Goal: Task Accomplishment & Management: Complete application form

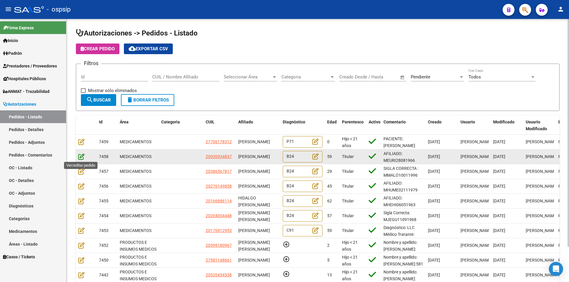
click at [81, 157] on icon at bounding box center [81, 157] width 6 height 7
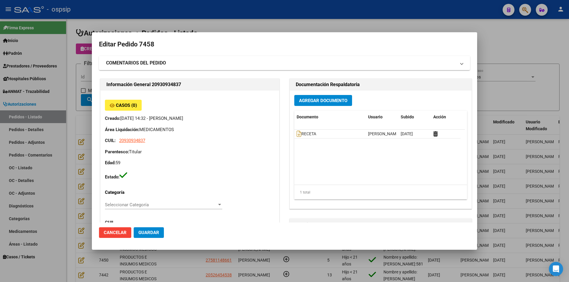
type input "Capital Federal, CABA, RINCON 830, Piso: 2, Departamento: 20"
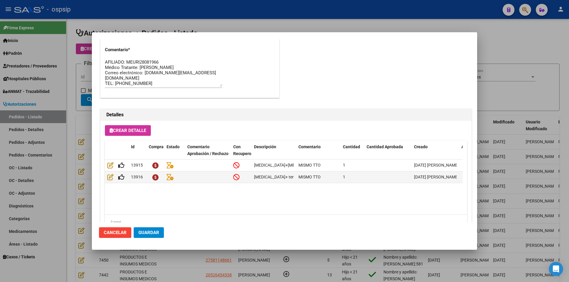
scroll to position [379, 0]
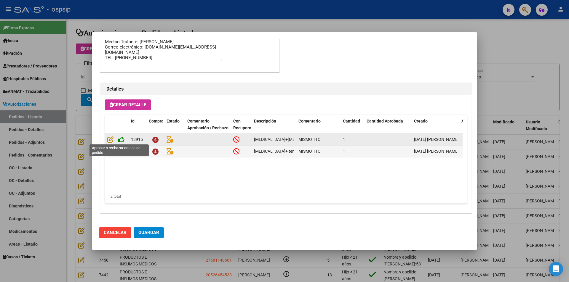
click at [121, 138] on icon at bounding box center [121, 139] width 6 height 7
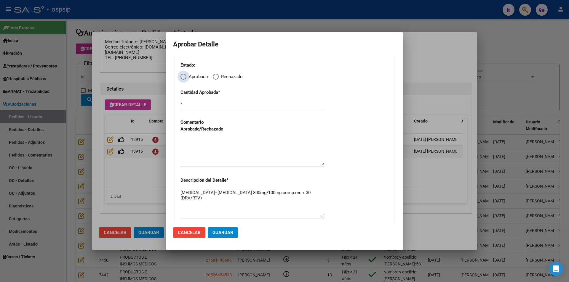
click at [183, 76] on span "Elija una opción" at bounding box center [183, 77] width 6 height 6
click at [183, 76] on input "Aprobado" at bounding box center [183, 77] width 6 height 6
radio input "true"
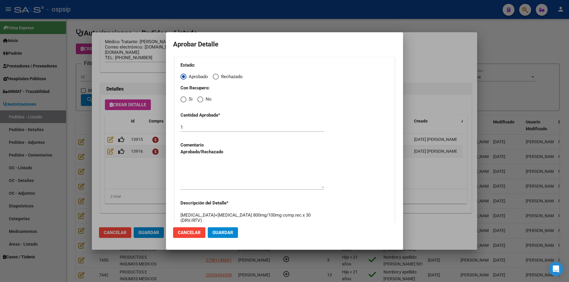
click at [186, 99] on span "Si" at bounding box center [189, 99] width 6 height 7
click at [186, 99] on input "Si" at bounding box center [183, 100] width 6 height 6
radio input "true"
click at [206, 181] on textarea at bounding box center [251, 175] width 143 height 28
click at [220, 230] on button "Guardar" at bounding box center [223, 233] width 30 height 11
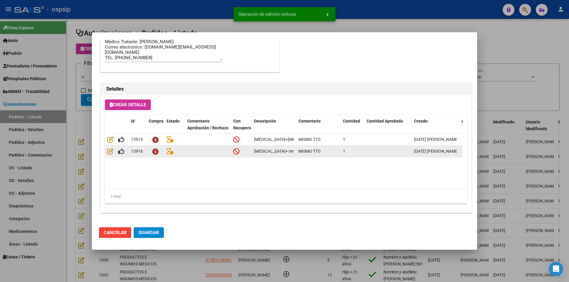
type input "[GEOGRAPHIC_DATA], [GEOGRAPHIC_DATA], RINCON 830, Piso: 2"
click at [121, 153] on icon at bounding box center [121, 151] width 6 height 7
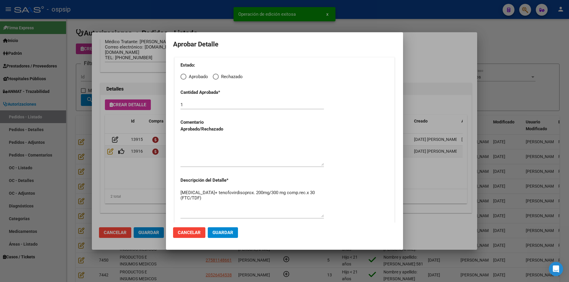
click at [183, 76] on span "Elija una opción" at bounding box center [183, 77] width 6 height 6
click at [183, 76] on input "Aprobado" at bounding box center [183, 77] width 6 height 6
radio input "true"
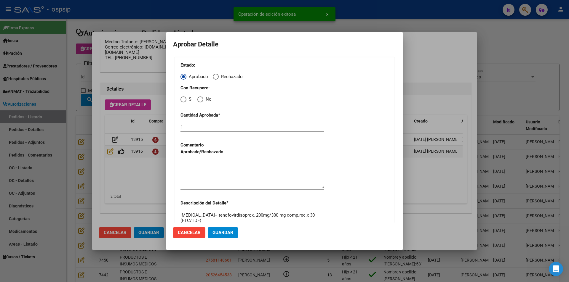
click at [185, 97] on span "Elija una opción" at bounding box center [183, 100] width 6 height 6
click at [185, 97] on input "Si" at bounding box center [183, 100] width 6 height 6
radio input "true"
click at [203, 170] on textarea at bounding box center [251, 175] width 143 height 28
drag, startPoint x: 225, startPoint y: 231, endPoint x: 221, endPoint y: 232, distance: 3.9
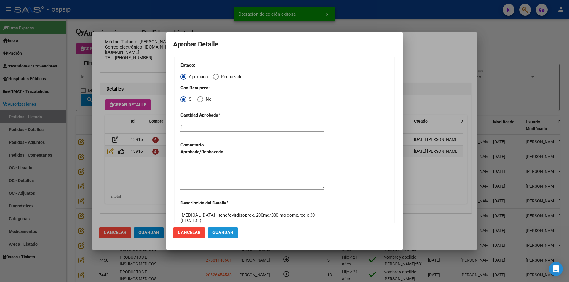
click at [225, 231] on span "Guardar" at bounding box center [222, 232] width 21 height 5
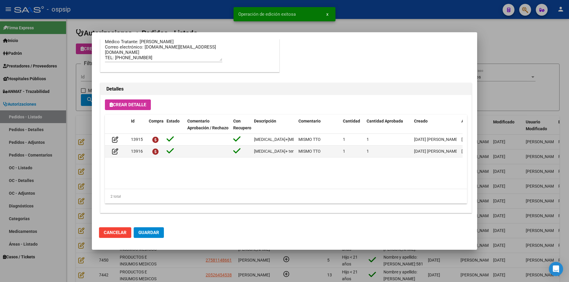
click at [154, 234] on span "Guardar" at bounding box center [148, 232] width 21 height 5
click at [174, 257] on div at bounding box center [284, 141] width 569 height 282
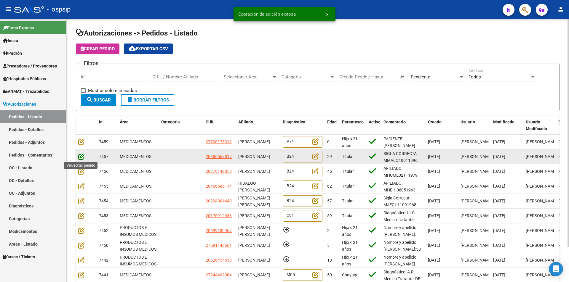
click at [81, 156] on icon at bounding box center [81, 157] width 6 height 7
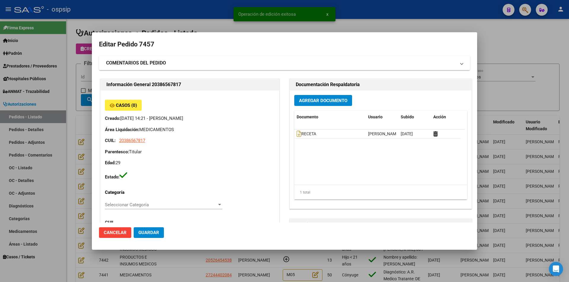
type input "Capital Federal, DEBOTO, [PERSON_NAME] 5408"
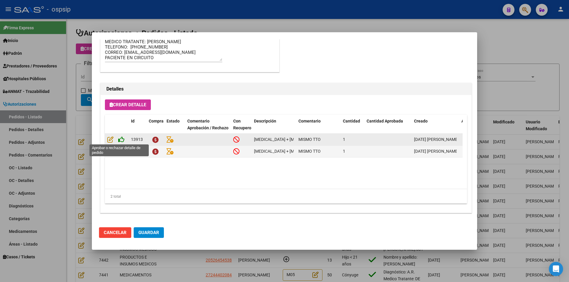
click at [120, 140] on icon at bounding box center [121, 139] width 6 height 7
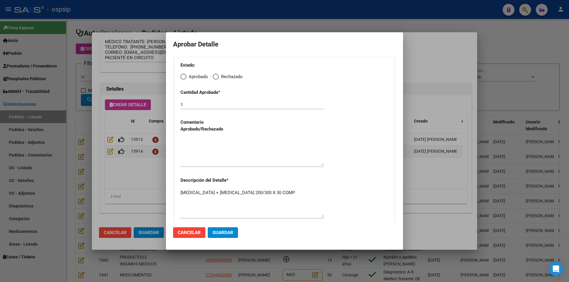
click at [182, 77] on span "Elija una opción" at bounding box center [183, 77] width 6 height 6
click at [182, 77] on input "Aprobado" at bounding box center [183, 77] width 6 height 6
radio input "true"
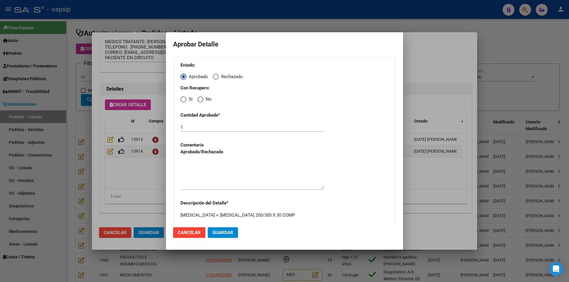
click at [183, 100] on span "Elija una opción" at bounding box center [183, 100] width 6 height 6
click at [183, 100] on input "Si" at bounding box center [183, 100] width 6 height 6
radio input "true"
click at [193, 168] on textarea at bounding box center [251, 175] width 143 height 28
click at [218, 236] on button "Guardar" at bounding box center [223, 233] width 30 height 11
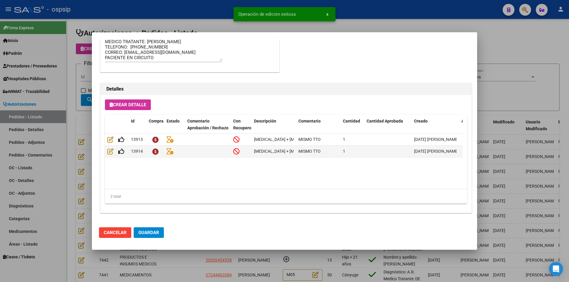
type input "JUJUY, [GEOGRAPHIC_DATA], PASAJE A.M. [PERSON_NAME] 941"
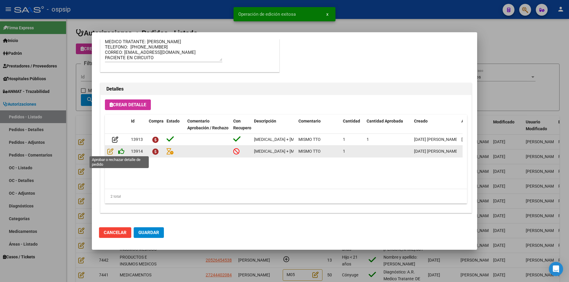
click at [122, 152] on icon at bounding box center [121, 151] width 6 height 7
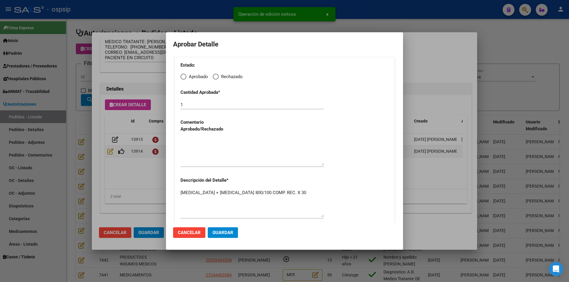
click at [184, 77] on span "Elija una opción" at bounding box center [183, 77] width 6 height 6
click at [184, 77] on input "Aprobado" at bounding box center [183, 77] width 6 height 6
radio input "true"
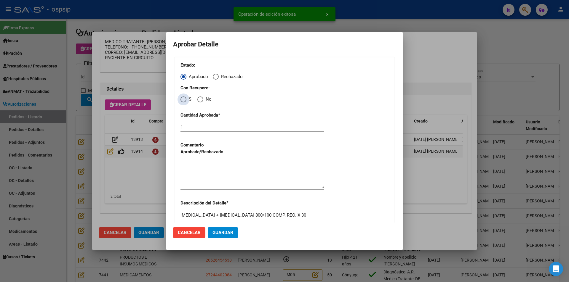
drag, startPoint x: 184, startPoint y: 98, endPoint x: 184, endPoint y: 110, distance: 11.9
click at [184, 98] on span "Elija una opción" at bounding box center [183, 100] width 6 height 6
click at [184, 98] on input "Si" at bounding box center [183, 100] width 6 height 6
radio input "true"
click at [198, 180] on textarea at bounding box center [251, 175] width 143 height 28
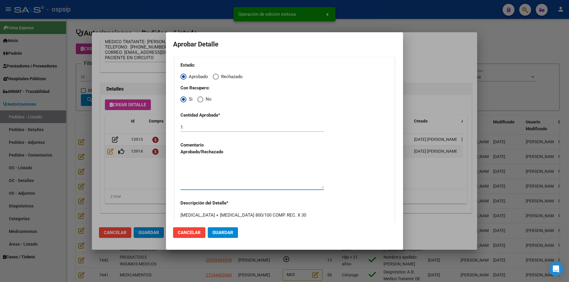
click at [221, 232] on span "Guardar" at bounding box center [222, 232] width 21 height 5
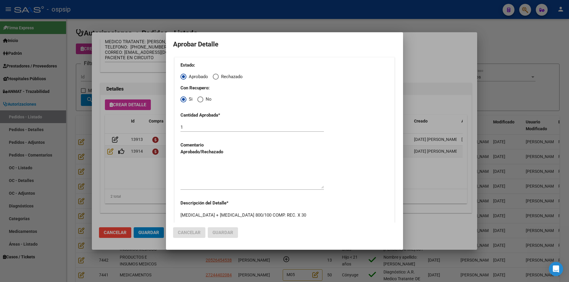
click at [151, 229] on div at bounding box center [284, 141] width 569 height 282
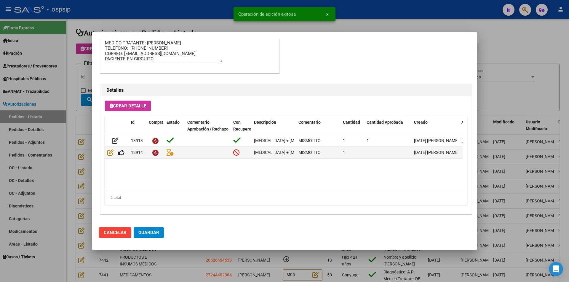
click at [153, 235] on span "Guardar" at bounding box center [148, 232] width 21 height 5
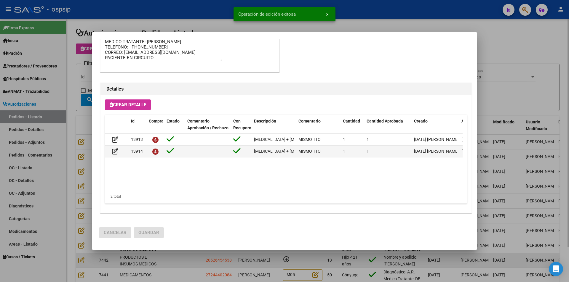
click at [170, 267] on div at bounding box center [284, 141] width 569 height 282
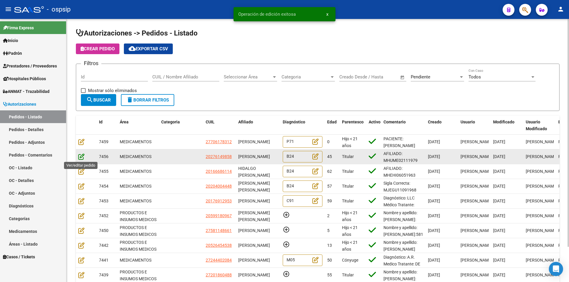
click at [81, 157] on icon at bounding box center [81, 157] width 6 height 7
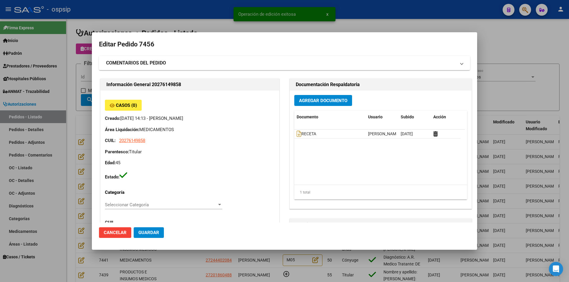
type input "Capital Federal, CABA, PJE. CERRITO 975"
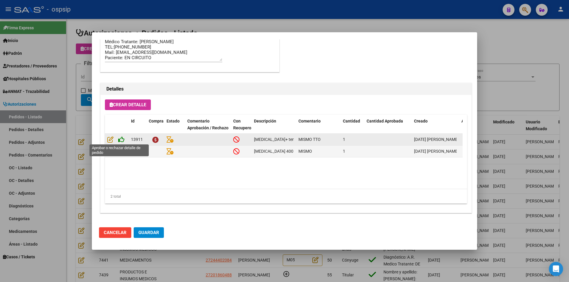
click at [121, 138] on icon at bounding box center [121, 139] width 6 height 7
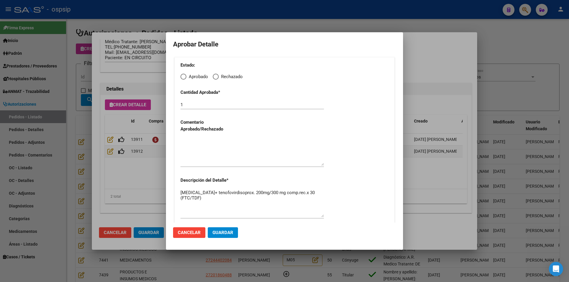
click at [183, 77] on span "Elija una opción" at bounding box center [183, 77] width 6 height 6
click at [183, 77] on input "Aprobado" at bounding box center [183, 77] width 6 height 6
radio input "true"
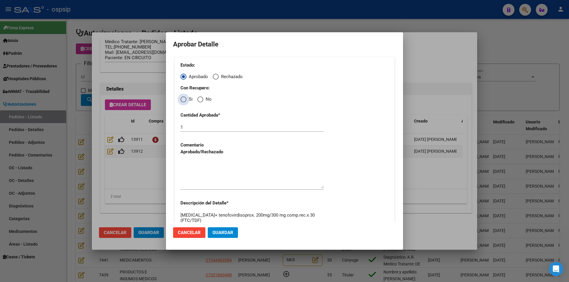
click at [185, 98] on span "Elija una opción" at bounding box center [183, 100] width 6 height 6
click at [185, 98] on input "Si" at bounding box center [183, 100] width 6 height 6
radio input "true"
click at [195, 178] on textarea at bounding box center [251, 175] width 143 height 28
click at [215, 232] on span "Guardar" at bounding box center [222, 232] width 21 height 5
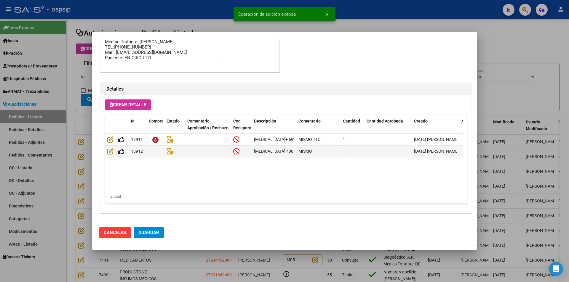
type input "SALTA, [PERSON_NAME], AVDA [PERSON_NAME] 0"
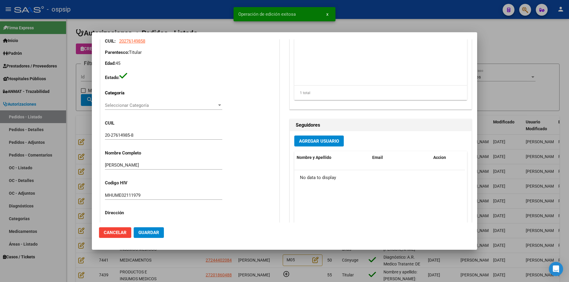
scroll to position [82, 0]
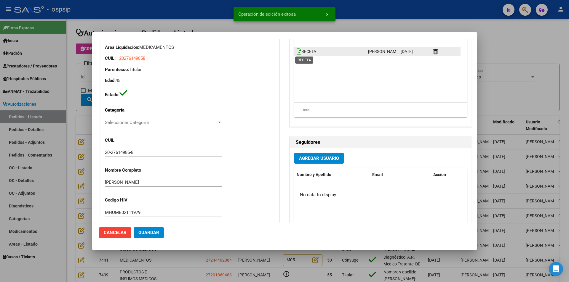
click at [297, 50] on icon at bounding box center [299, 51] width 5 height 7
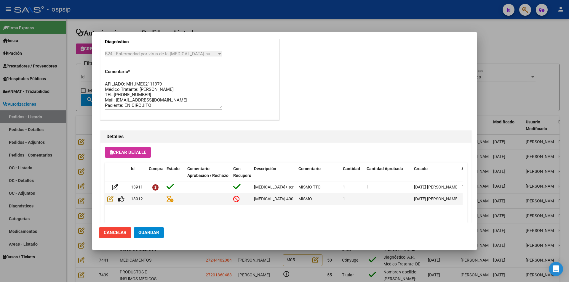
scroll to position [319, 0]
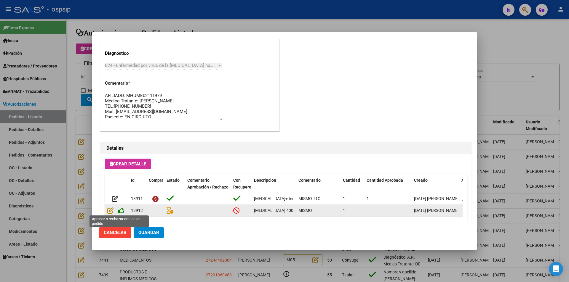
click at [120, 210] on icon at bounding box center [121, 210] width 6 height 7
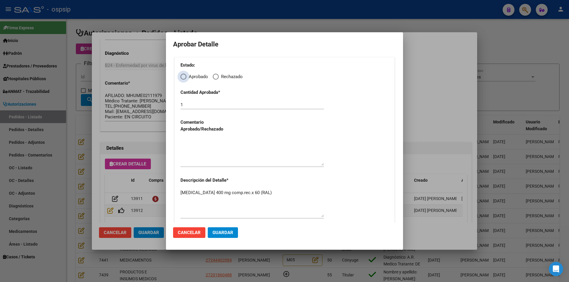
drag, startPoint x: 182, startPoint y: 77, endPoint x: 183, endPoint y: 84, distance: 7.2
click at [182, 78] on span "Elija una opción" at bounding box center [183, 77] width 6 height 6
click at [182, 78] on input "Aprobado" at bounding box center [183, 77] width 6 height 6
radio input "true"
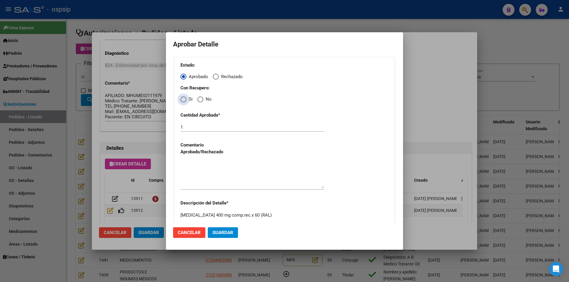
click at [182, 100] on span "Elija una opción" at bounding box center [183, 100] width 6 height 6
click at [182, 100] on input "Si" at bounding box center [183, 100] width 6 height 6
radio input "true"
click at [203, 185] on textarea at bounding box center [251, 175] width 143 height 28
drag, startPoint x: 218, startPoint y: 232, endPoint x: 200, endPoint y: 235, distance: 18.9
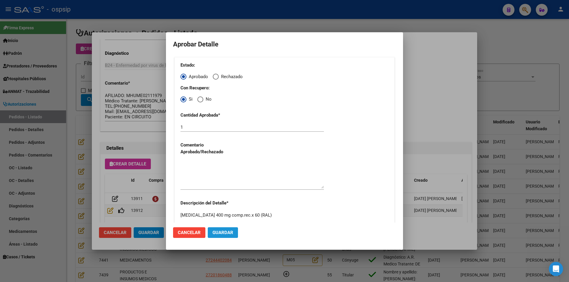
click at [218, 232] on span "Guardar" at bounding box center [222, 232] width 21 height 5
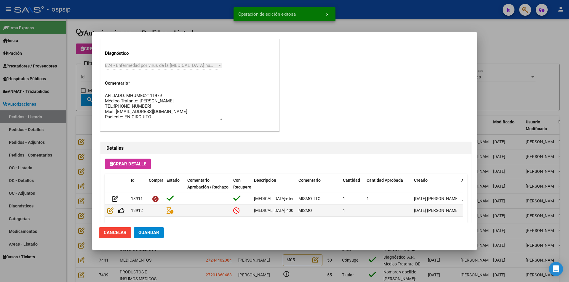
click at [154, 233] on span "Guardar" at bounding box center [148, 232] width 21 height 5
click at [172, 267] on div at bounding box center [284, 141] width 569 height 282
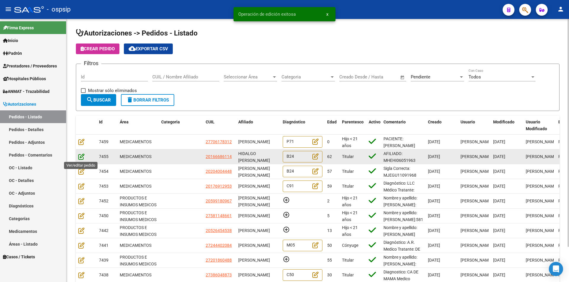
click at [80, 157] on icon at bounding box center [81, 157] width 6 height 7
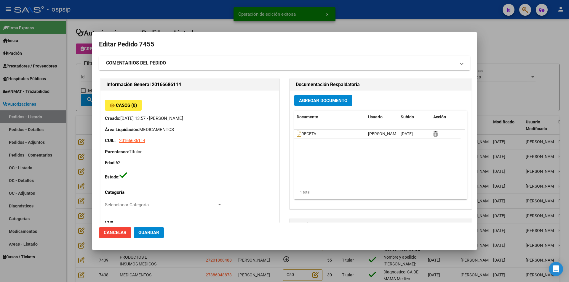
type input "[PERSON_NAME]"
type input "[GEOGRAPHIC_DATA], [PERSON_NAME] 1586"
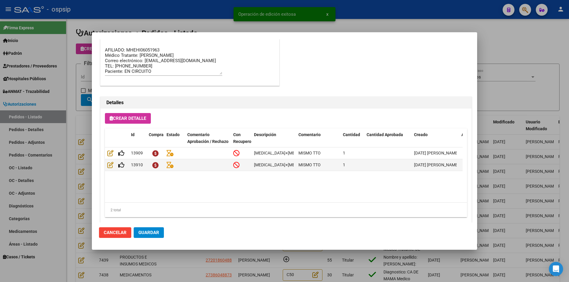
scroll to position [379, 0]
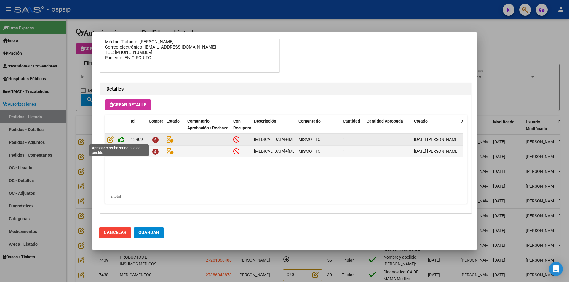
click at [122, 140] on icon at bounding box center [121, 139] width 6 height 7
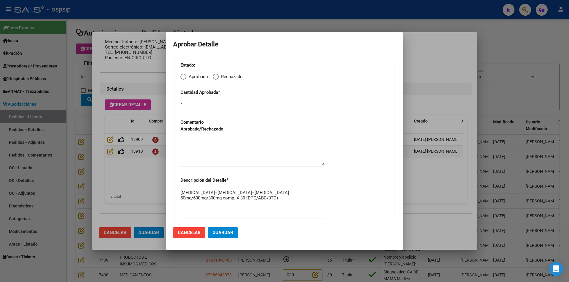
click at [183, 78] on span "Elija una opción" at bounding box center [183, 77] width 6 height 6
click at [183, 78] on input "Aprobado" at bounding box center [183, 77] width 6 height 6
radio input "true"
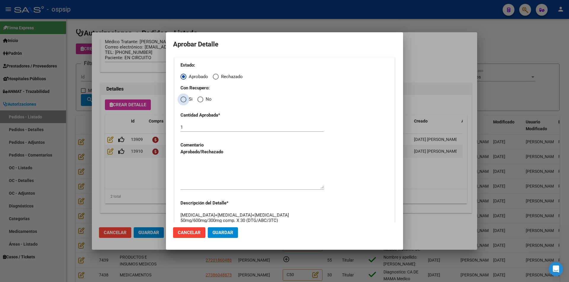
click at [183, 98] on span "Elija una opción" at bounding box center [183, 100] width 6 height 6
click at [183, 98] on input "Si" at bounding box center [183, 100] width 6 height 6
radio input "true"
click at [198, 170] on textarea at bounding box center [251, 175] width 143 height 28
click at [221, 237] on button "Guardar" at bounding box center [223, 233] width 30 height 11
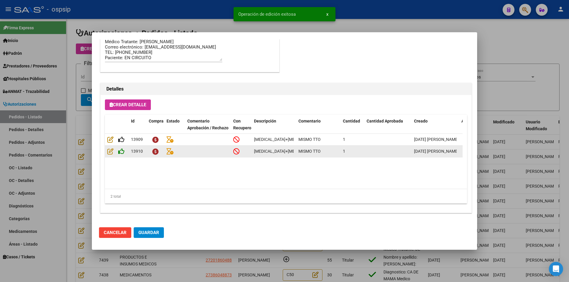
type input "HIDALGO [PERSON_NAME]"
type input "[GEOGRAPHIC_DATA], [PERSON_NAME] 1586"
click at [119, 149] on icon at bounding box center [121, 151] width 6 height 7
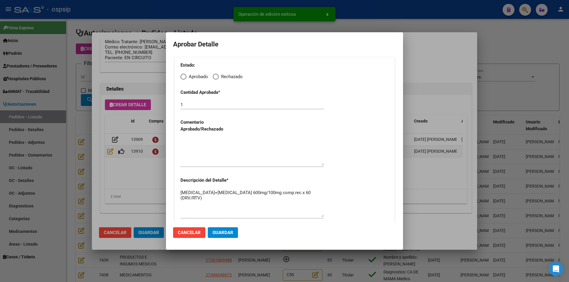
click at [183, 76] on span "Elija una opción" at bounding box center [183, 77] width 6 height 6
click at [183, 76] on input "Aprobado" at bounding box center [183, 77] width 6 height 6
radio input "true"
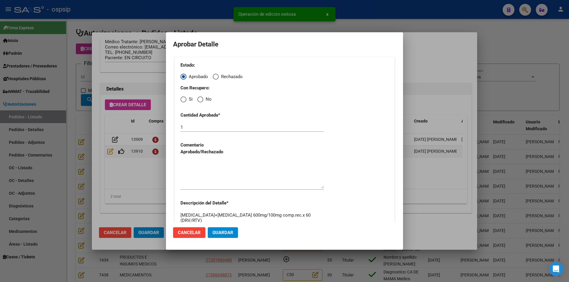
click at [186, 99] on span "Elija una opción" at bounding box center [183, 100] width 6 height 6
click at [186, 99] on input "Si" at bounding box center [183, 100] width 6 height 6
radio input "true"
click at [196, 168] on textarea at bounding box center [251, 175] width 143 height 28
click at [213, 235] on span "Guardar" at bounding box center [222, 232] width 21 height 5
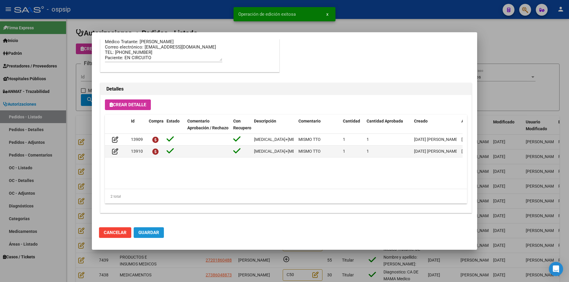
drag, startPoint x: 149, startPoint y: 234, endPoint x: 154, endPoint y: 241, distance: 8.5
click at [150, 236] on button "Guardar" at bounding box center [149, 233] width 30 height 11
click at [175, 275] on div at bounding box center [284, 141] width 569 height 282
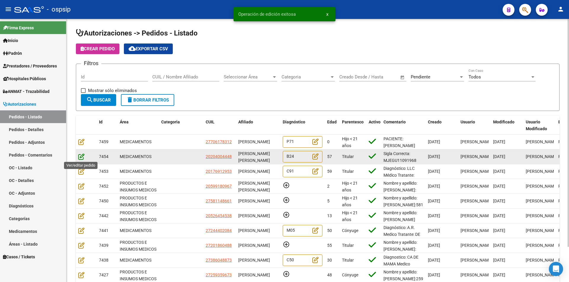
click at [81, 156] on icon at bounding box center [81, 157] width 6 height 7
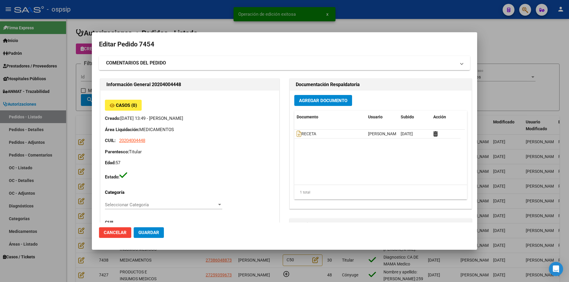
type input "[GEOGRAPHIC_DATA], [PERSON_NAME], [PERSON_NAME] 3880, Piso: 0, Departamento: 0"
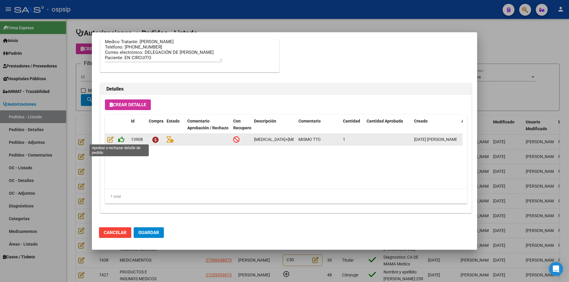
click at [119, 140] on icon at bounding box center [121, 139] width 6 height 7
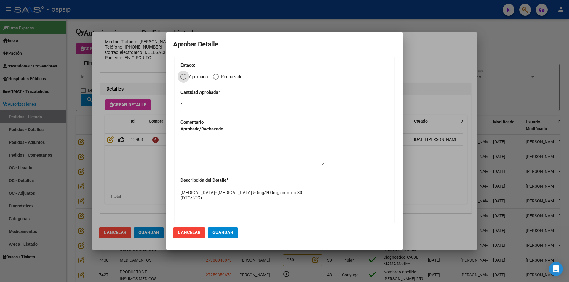
click at [184, 78] on span "Elija una opción" at bounding box center [183, 77] width 6 height 6
click at [184, 78] on input "Aprobado" at bounding box center [183, 77] width 6 height 6
radio input "true"
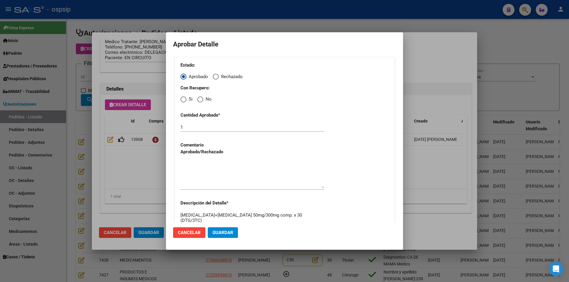
click at [184, 100] on span "Elija una opción" at bounding box center [183, 100] width 6 height 6
click at [184, 100] on input "Si" at bounding box center [183, 100] width 6 height 6
radio input "true"
click at [204, 173] on textarea at bounding box center [251, 175] width 143 height 28
click at [215, 230] on button "Guardar" at bounding box center [223, 233] width 30 height 11
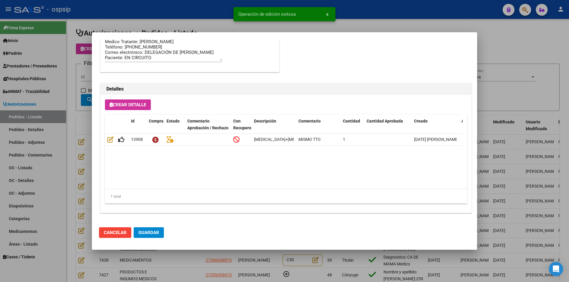
drag, startPoint x: 144, startPoint y: 233, endPoint x: 148, endPoint y: 239, distance: 7.1
click at [144, 234] on span "Guardar" at bounding box center [148, 232] width 21 height 5
type input "[GEOGRAPHIC_DATA], [GEOGRAPHIC_DATA][PERSON_NAME] GRAL AV. 1180"
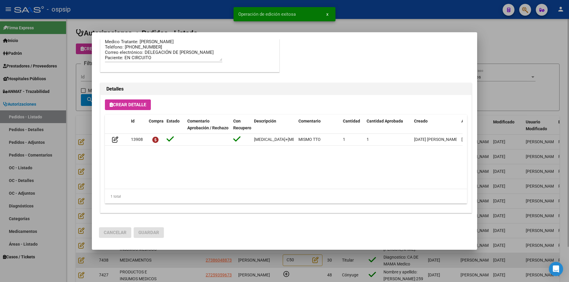
click at [182, 267] on div at bounding box center [284, 141] width 569 height 282
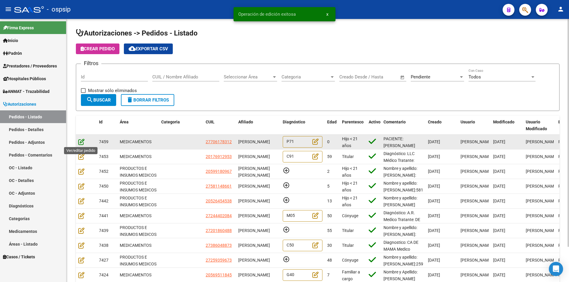
click at [81, 140] on icon at bounding box center [81, 142] width 6 height 7
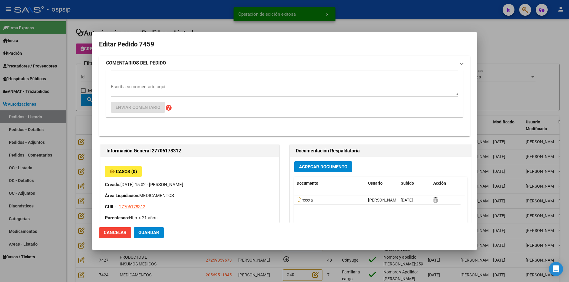
type input "Neuquen, [GEOGRAPHIC_DATA], [GEOGRAPHIC_DATA] 545"
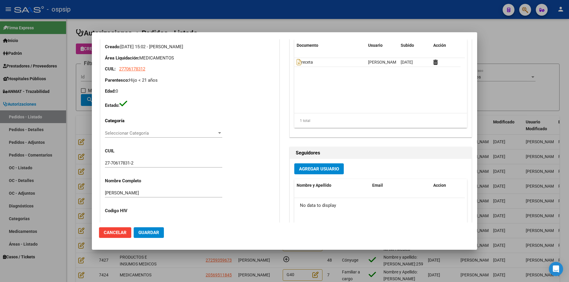
scroll to position [0, 0]
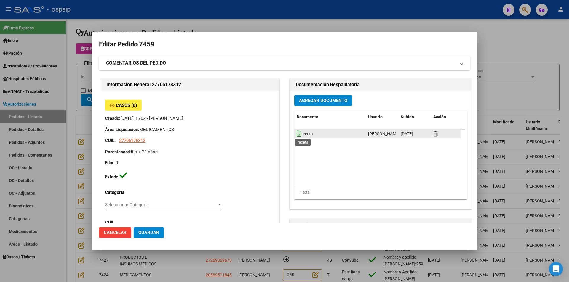
click at [297, 135] on icon at bounding box center [299, 134] width 5 height 7
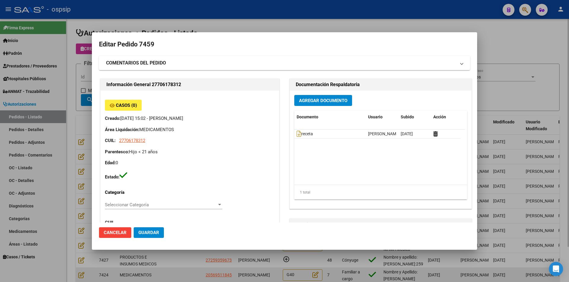
click at [176, 273] on div at bounding box center [284, 141] width 569 height 282
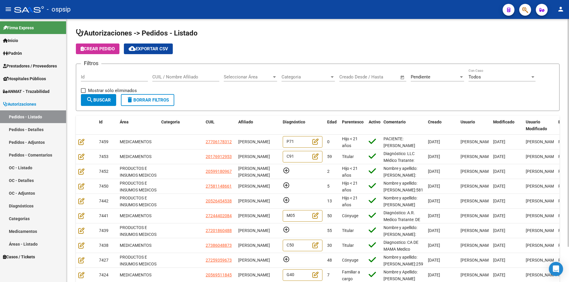
click at [254, 80] on div "Seleccionar Área Seleccionar Área" at bounding box center [250, 75] width 53 height 13
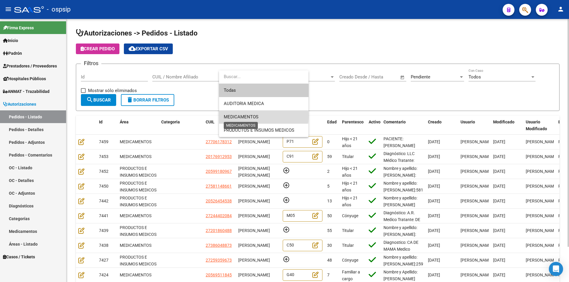
click at [248, 116] on span "MEDICAMENTOS" at bounding box center [241, 116] width 35 height 5
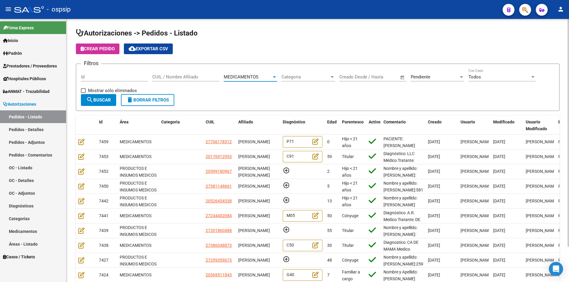
click at [105, 99] on span "search Buscar" at bounding box center [98, 99] width 25 height 5
